Goal: Information Seeking & Learning: Learn about a topic

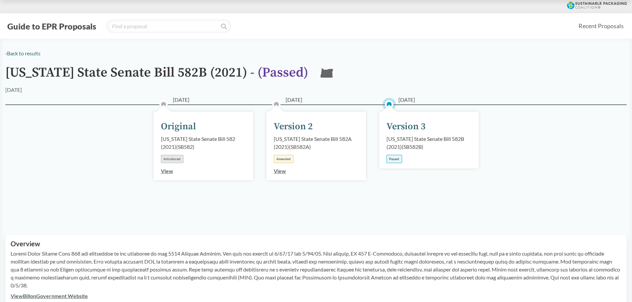
click at [399, 160] on div "Passed" at bounding box center [395, 159] width 16 height 8
click at [398, 129] on div "Version 3" at bounding box center [406, 127] width 39 height 14
click at [399, 99] on span "[DATE]" at bounding box center [407, 100] width 17 height 8
click at [394, 102] on circle at bounding box center [389, 104] width 13 height 13
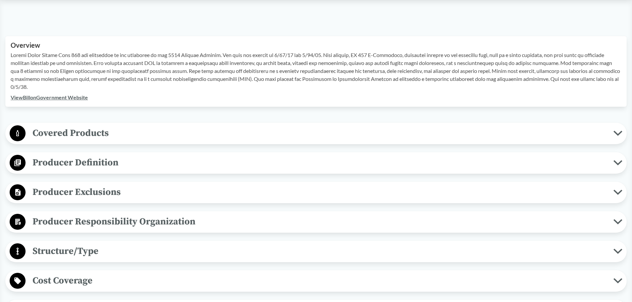
scroll to position [199, 0]
click at [125, 168] on span "Producer Definition" at bounding box center [320, 162] width 588 height 15
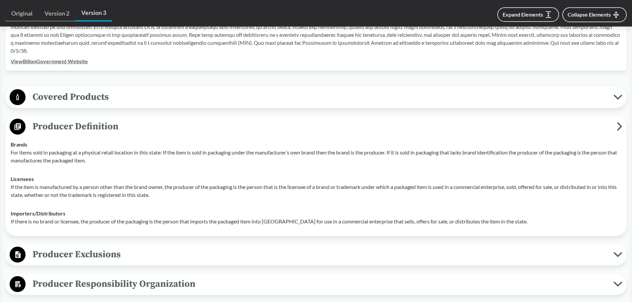
scroll to position [133, 0]
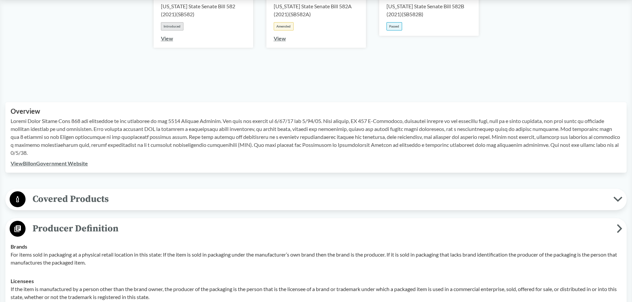
click at [126, 197] on span "Covered Products" at bounding box center [320, 199] width 588 height 15
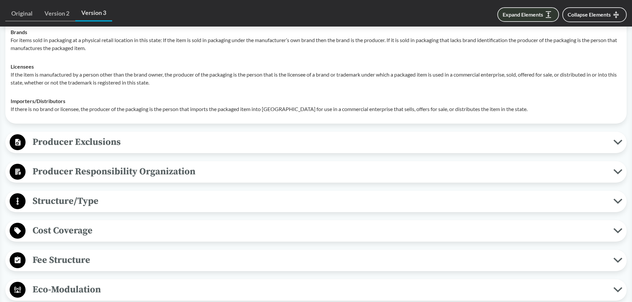
scroll to position [228, 0]
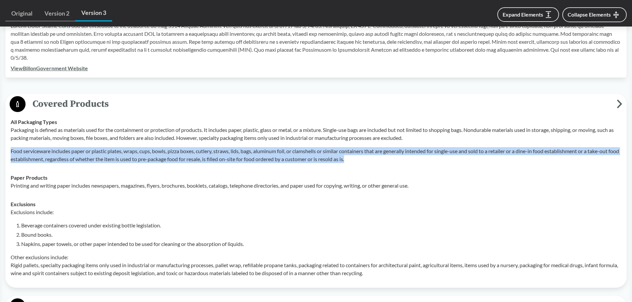
drag, startPoint x: 12, startPoint y: 150, endPoint x: 362, endPoint y: 163, distance: 350.5
click at [362, 163] on td "All Packaging Types Packaging is defined as materials used for the containment …" at bounding box center [316, 141] width 617 height 56
copy p "Food serviceware includes paper or plastic plates, wraps, cups, bowls, pizza bo…"
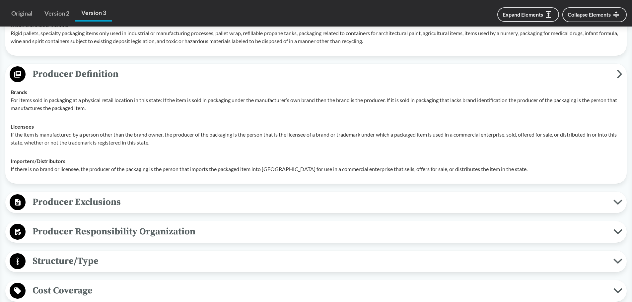
scroll to position [494, 0]
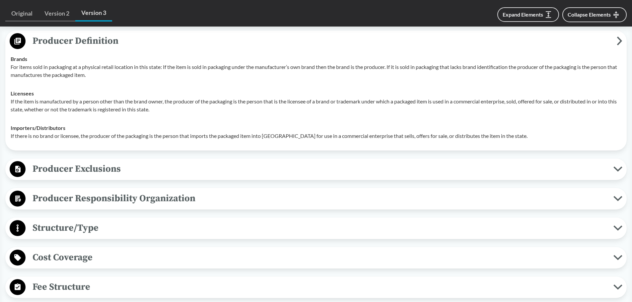
click at [52, 167] on span "Producer Exclusions" at bounding box center [320, 169] width 588 height 15
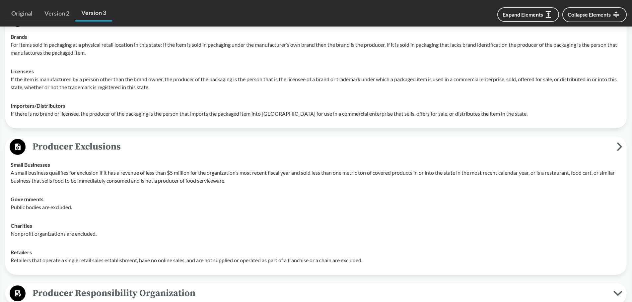
scroll to position [560, 0]
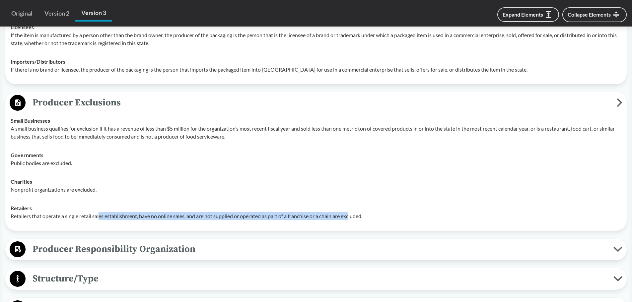
drag, startPoint x: 101, startPoint y: 215, endPoint x: 353, endPoint y: 215, distance: 252.0
click at [353, 215] on p "Retailers that operate a single retail sales establishment, have no online sale…" at bounding box center [316, 216] width 611 height 8
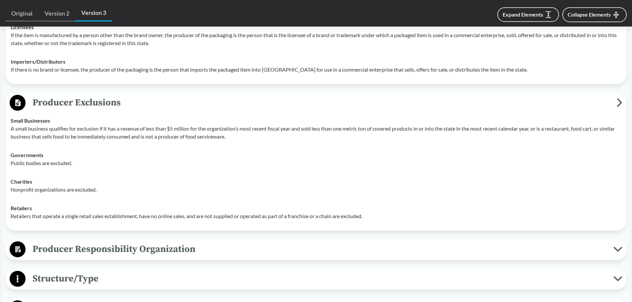
click at [371, 215] on p "Retailers that operate a single retail sales establishment, have no online sale…" at bounding box center [316, 216] width 611 height 8
drag, startPoint x: 20, startPoint y: 219, endPoint x: 193, endPoint y: 217, distance: 173.0
click at [193, 217] on p "Retailers that operate a single retail sales establishment, have no online sale…" at bounding box center [316, 216] width 611 height 8
click at [149, 206] on div "Retailers Retailers that operate a single retail sales establishment, have no o…" at bounding box center [316, 212] width 611 height 16
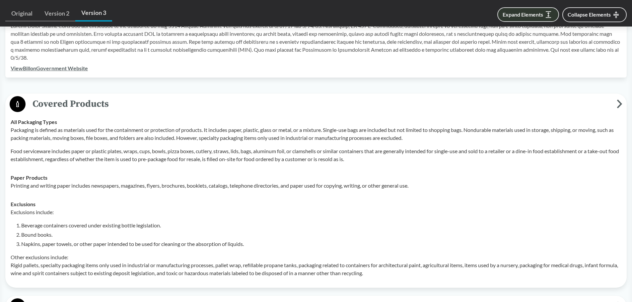
scroll to position [617, 0]
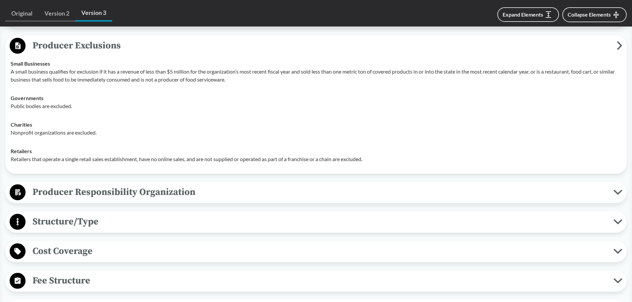
click at [78, 195] on span "Producer Responsibility Organization" at bounding box center [320, 192] width 588 height 15
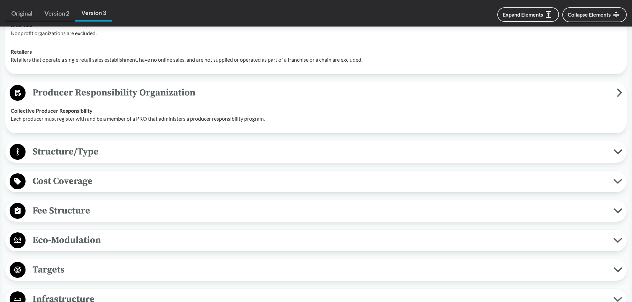
click at [80, 163] on div "Structure/Type Financial and Partial Operational A PRO must provide for the col…" at bounding box center [316, 152] width 622 height 22
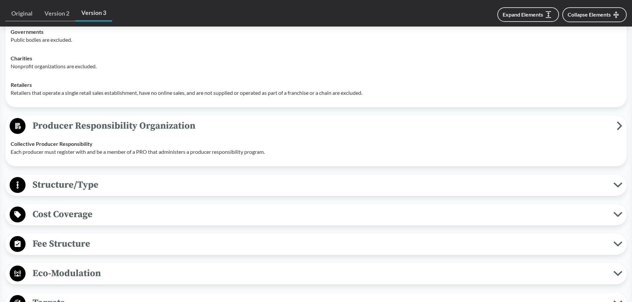
scroll to position [750, 0]
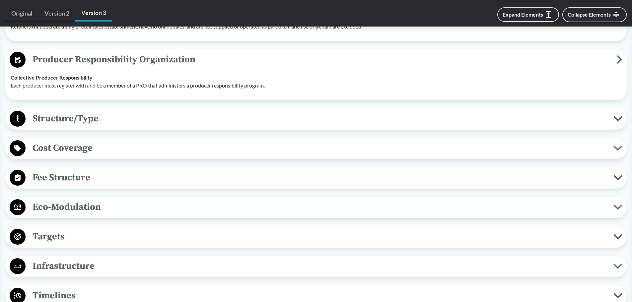
click at [83, 126] on button "Structure/Type" at bounding box center [316, 119] width 617 height 17
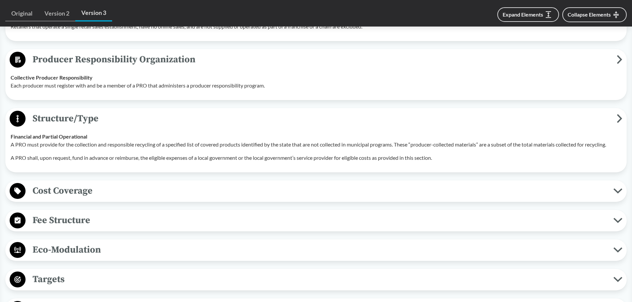
click at [97, 198] on span "Cost Coverage" at bounding box center [320, 191] width 588 height 15
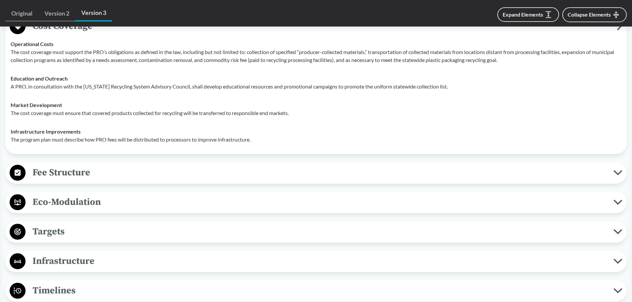
scroll to position [916, 0]
click at [93, 170] on span "Fee Structure" at bounding box center [320, 171] width 588 height 15
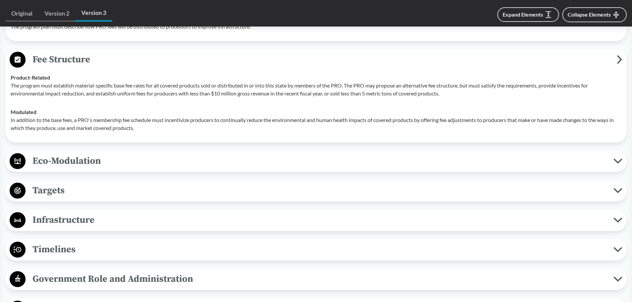
scroll to position [1049, 0]
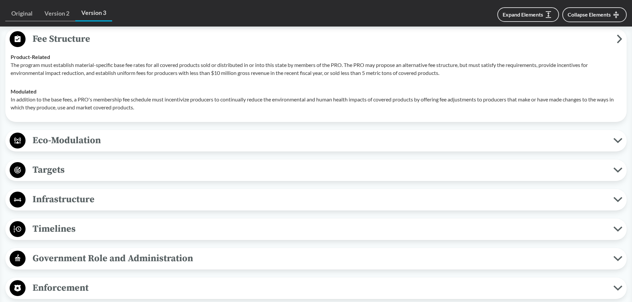
click at [95, 145] on span "Eco-Modulation" at bounding box center [320, 140] width 588 height 15
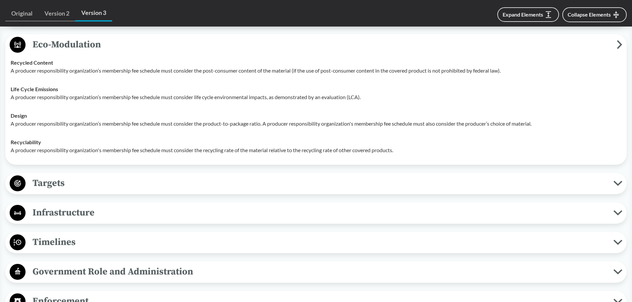
scroll to position [1148, 0]
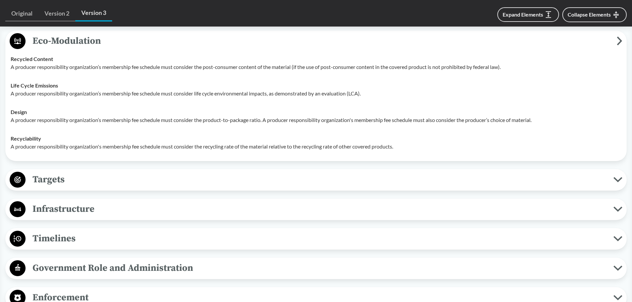
click at [85, 172] on button "Targets" at bounding box center [316, 180] width 617 height 17
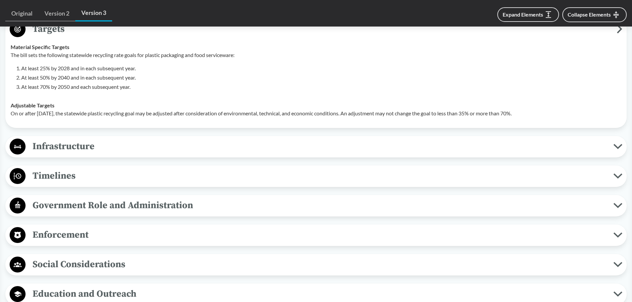
scroll to position [1314, 0]
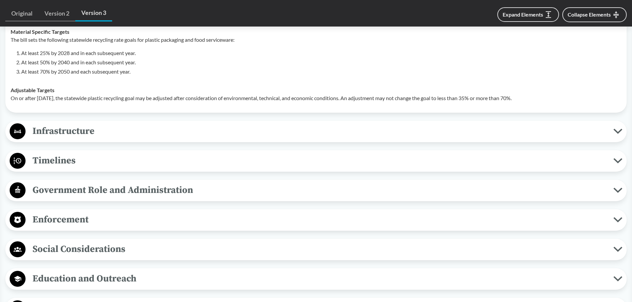
click at [100, 141] on div "Infrastructure Maximizes Use of Existing Infrastructure The program must maximi…" at bounding box center [316, 132] width 622 height 22
click at [101, 139] on button "Infrastructure" at bounding box center [316, 131] width 617 height 17
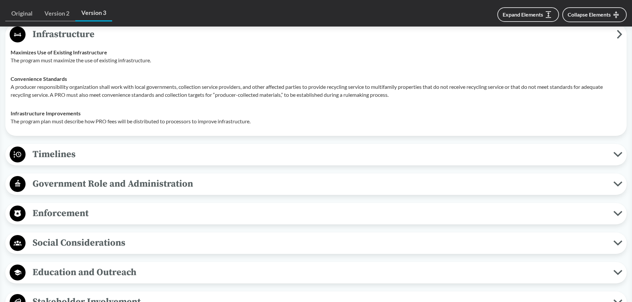
scroll to position [1414, 0]
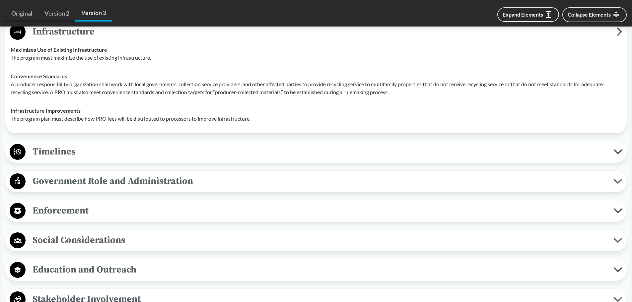
click at [98, 143] on div "Timelines Deadline to Submit Plan PROs must submit their first program plan to …" at bounding box center [316, 152] width 622 height 22
click at [93, 149] on span "Timelines" at bounding box center [320, 151] width 588 height 15
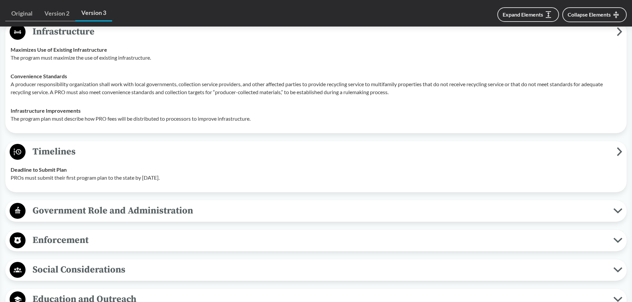
click at [90, 211] on span "Government Role and Administration" at bounding box center [320, 210] width 588 height 15
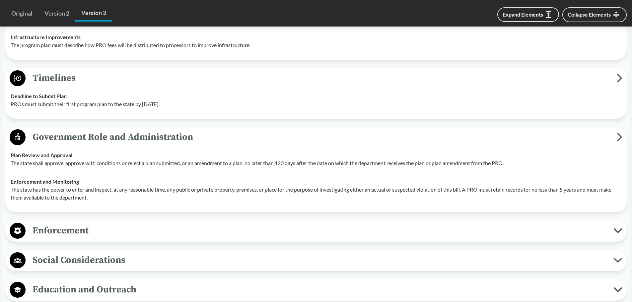
scroll to position [1513, 0]
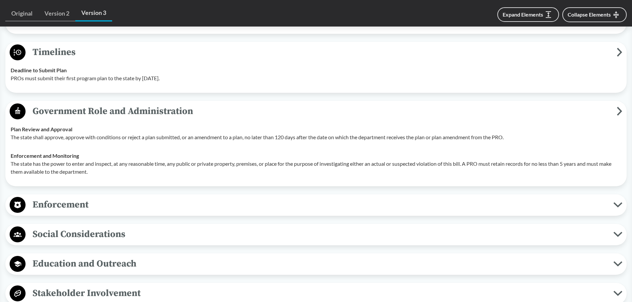
click at [89, 206] on span "Enforcement" at bounding box center [320, 205] width 588 height 15
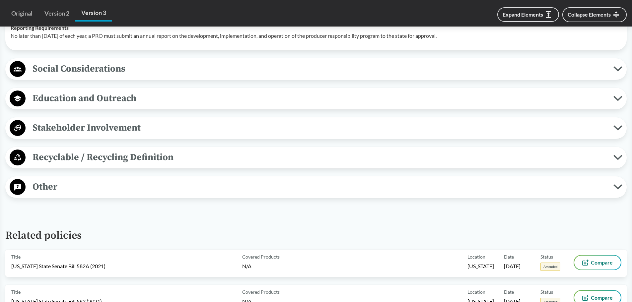
scroll to position [1779, 0]
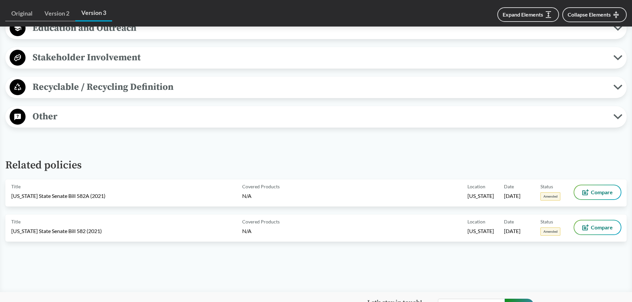
click at [78, 120] on span "Other" at bounding box center [320, 116] width 588 height 15
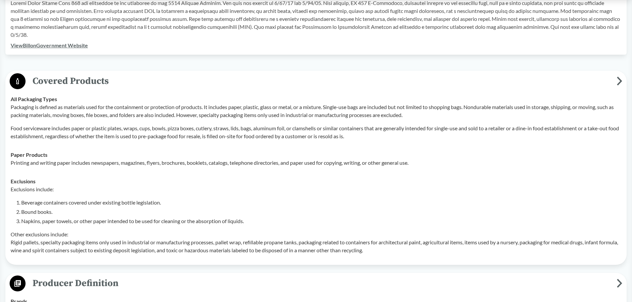
scroll to position [219, 0]
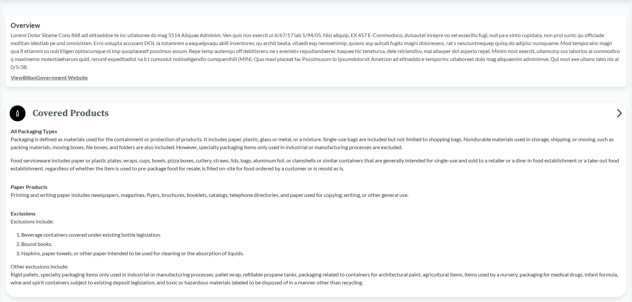
click at [80, 76] on link "View Bill on Government Website" at bounding box center [49, 77] width 77 height 6
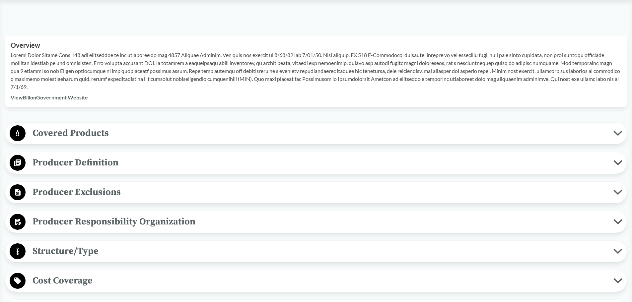
scroll to position [199, 0]
click at [60, 97] on link "View Bill on Government Website" at bounding box center [49, 97] width 77 height 6
